Goal: Check status: Check status

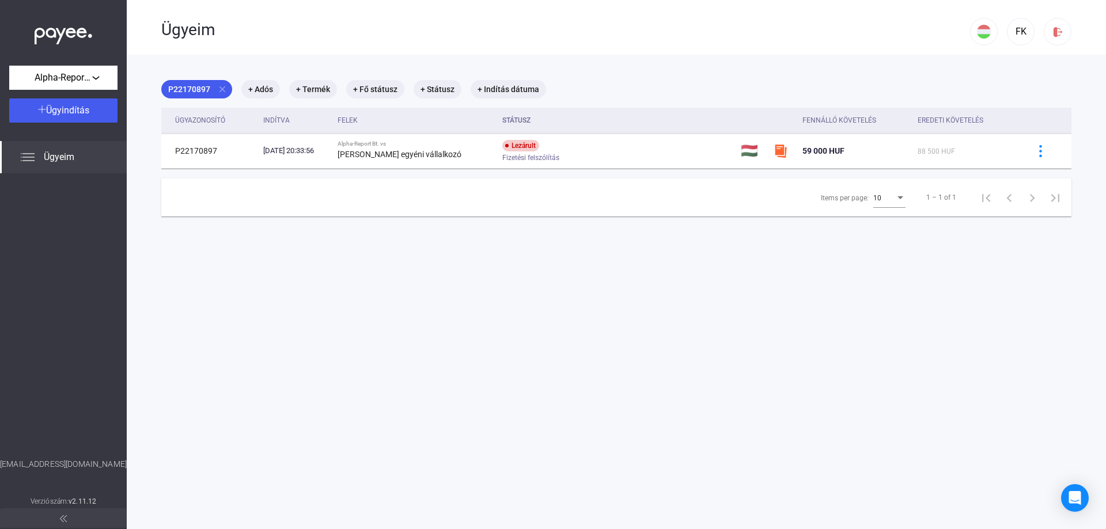
click at [59, 157] on span "Ügyeim" at bounding box center [59, 157] width 31 height 14
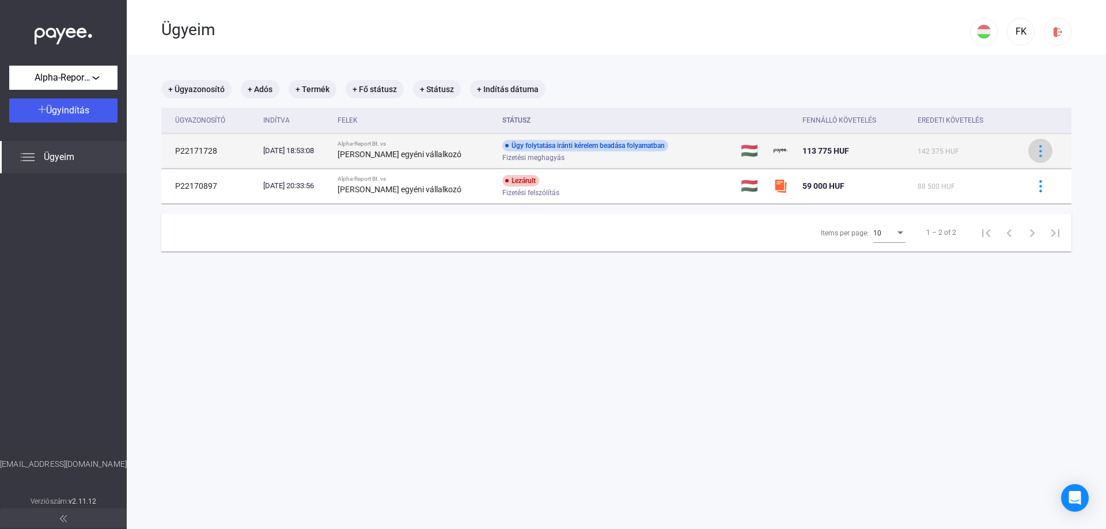
click at [1034, 149] on img at bounding box center [1040, 151] width 12 height 12
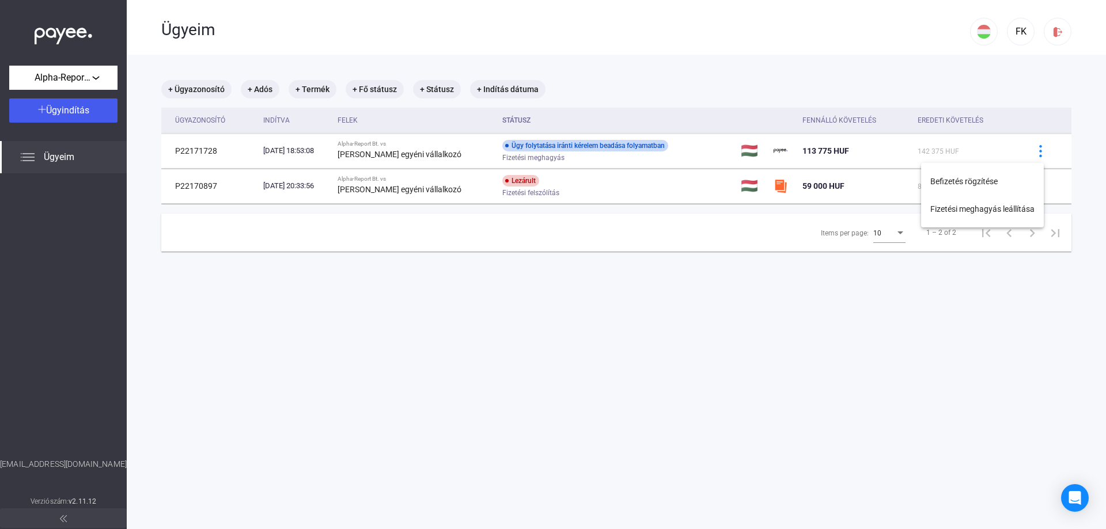
drag, startPoint x: 775, startPoint y: 327, endPoint x: 525, endPoint y: 233, distance: 266.2
click at [772, 325] on div at bounding box center [553, 264] width 1106 height 529
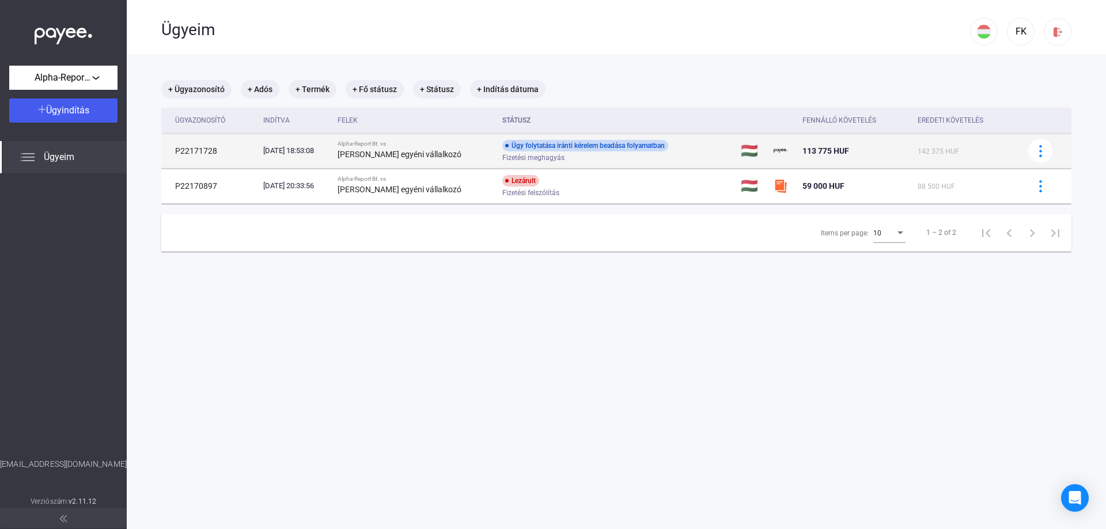
click at [379, 154] on strong "[PERSON_NAME] egyéni vállalkozó" at bounding box center [399, 154] width 124 height 9
